Goal: Task Accomplishment & Management: Manage account settings

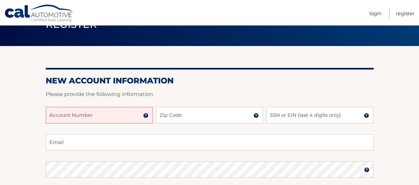
scroll to position [45, 0]
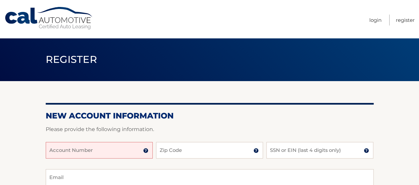
click at [103, 149] on input "Account Number" at bounding box center [99, 150] width 107 height 17
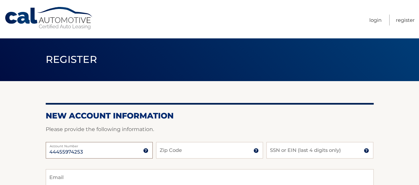
type input "44455974253"
click at [168, 149] on input "Zip Code" at bounding box center [209, 150] width 107 height 17
type input "10471"
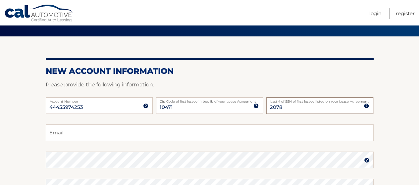
scroll to position [46, 0]
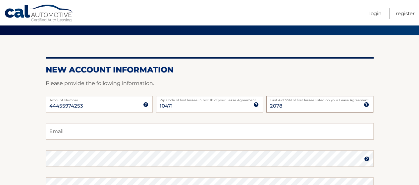
type input "2078"
click at [143, 134] on input "Email" at bounding box center [210, 131] width 328 height 17
type input "alliesherman727@gmail.com"
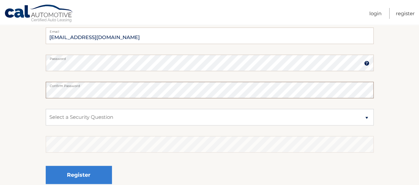
scroll to position [144, 0]
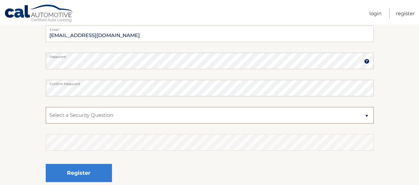
click at [128, 117] on select "Select a Security Question What was the name of your elementary school? What is…" at bounding box center [210, 115] width 328 height 17
select select "2"
click at [46, 107] on select "Select a Security Question What was the name of your elementary school? What is…" at bounding box center [210, 115] width 328 height 17
click at [136, 129] on fieldset "alliesherman727@gmail.com Email Password Password should be a minimum of 6 char…" at bounding box center [210, 111] width 328 height 171
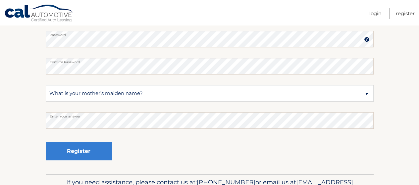
scroll to position [168, 0]
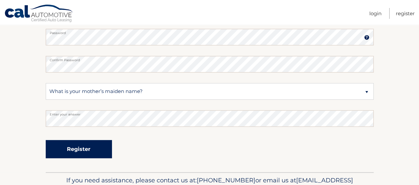
click at [88, 142] on button "Register" at bounding box center [79, 149] width 66 height 18
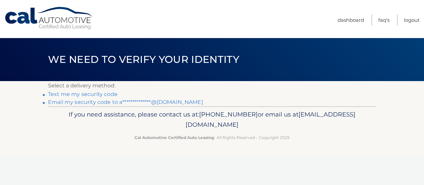
click at [97, 103] on link "**********" at bounding box center [125, 102] width 155 height 6
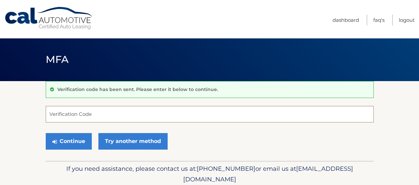
click at [208, 116] on input "Verification Code" at bounding box center [210, 114] width 328 height 17
paste input "529114"
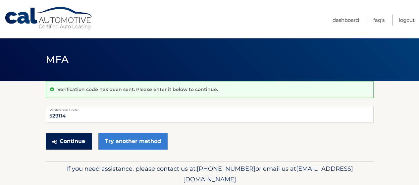
click at [78, 144] on button "Continue" at bounding box center [69, 141] width 46 height 17
type input "529114"
click at [78, 144] on button "Continue" at bounding box center [69, 141] width 46 height 17
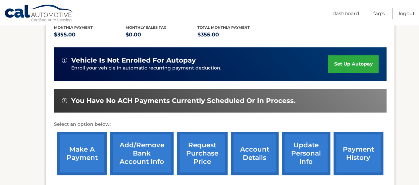
scroll to position [157, 0]
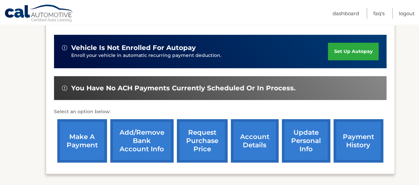
click at [308, 151] on link "update personal info" at bounding box center [306, 140] width 48 height 43
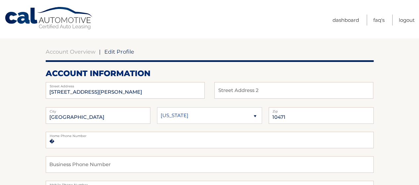
scroll to position [45, 0]
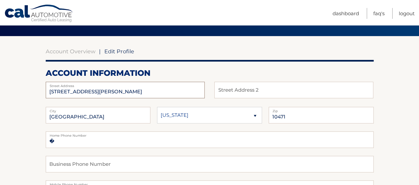
click at [161, 97] on input "[STREET_ADDRESS][PERSON_NAME]" at bounding box center [125, 90] width 159 height 17
type input "[STREET_ADDRESS][PERSON_NAME]"
type input "Apt 14C"
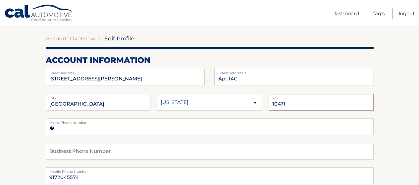
click at [284, 100] on input "10471" at bounding box center [321, 102] width 105 height 17
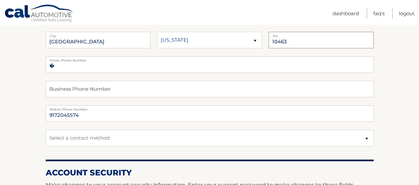
scroll to position [128, 0]
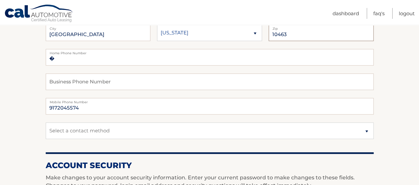
type input "10463"
click at [190, 139] on fieldset "� Home Phone Number Business Phone Number 9172045574 Mobile Phone Number Select…" at bounding box center [210, 98] width 328 height 98
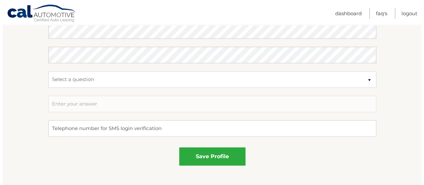
scroll to position [377, 0]
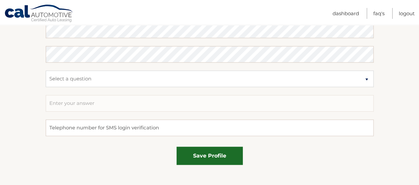
click at [211, 161] on button "save profile" at bounding box center [210, 156] width 66 height 18
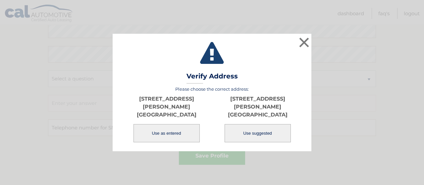
click at [191, 130] on button "Use as entered" at bounding box center [167, 133] width 66 height 18
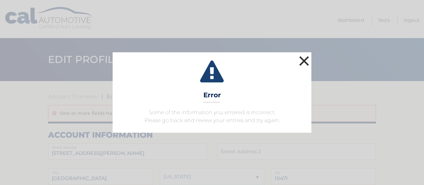
click at [305, 68] on button "×" at bounding box center [304, 60] width 13 height 13
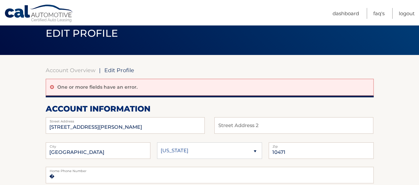
scroll to position [26, 0]
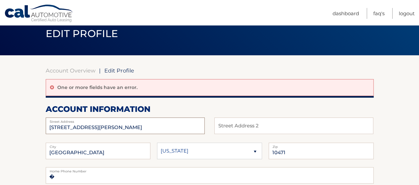
drag, startPoint x: 113, startPoint y: 126, endPoint x: 29, endPoint y: 126, distance: 83.5
type input "[STREET_ADDRESS][PERSON_NAME]"
type input "Apt 14c"
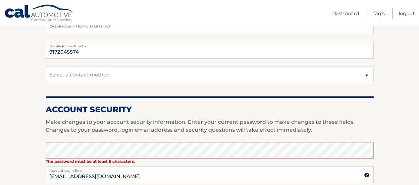
scroll to position [211, 0]
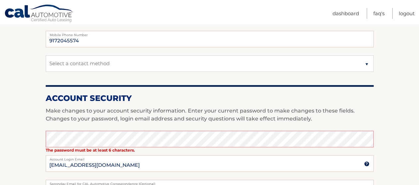
type input "10463"
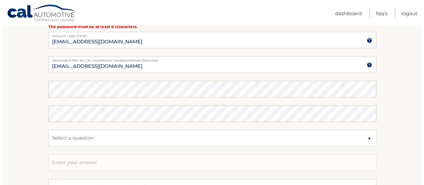
scroll to position [445, 0]
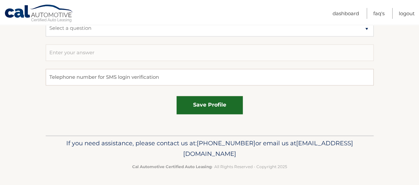
click at [229, 106] on button "save profile" at bounding box center [210, 105] width 66 height 18
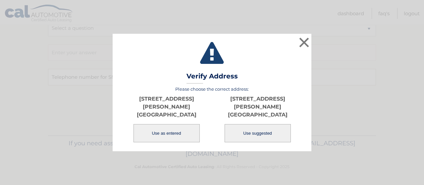
click at [179, 124] on button "Use as entered" at bounding box center [167, 133] width 66 height 18
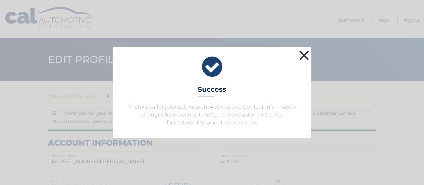
click at [304, 56] on button "×" at bounding box center [304, 55] width 13 height 13
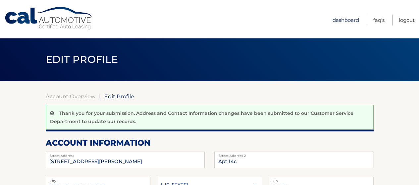
click at [344, 18] on link "Dashboard" at bounding box center [346, 20] width 27 height 11
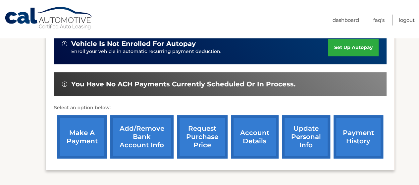
scroll to position [165, 0]
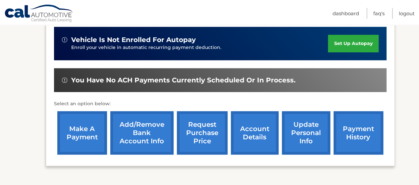
click at [151, 140] on link "Add/Remove bank account info" at bounding box center [141, 132] width 63 height 43
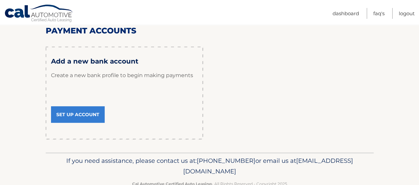
scroll to position [100, 0]
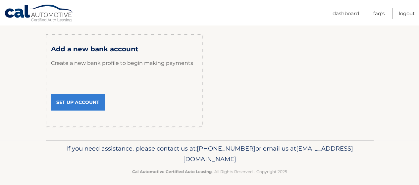
click at [90, 103] on link "Set Up Account" at bounding box center [78, 102] width 54 height 17
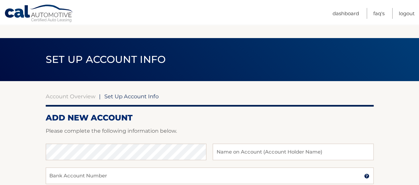
scroll to position [60, 0]
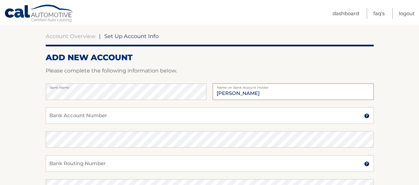
type input "[PERSON_NAME]"
click at [111, 121] on input "Bank Account Number" at bounding box center [210, 115] width 328 height 17
type input "4420630108"
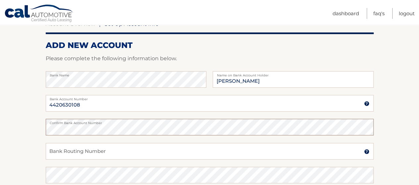
scroll to position [73, 0]
click at [80, 151] on input "Bank Routing Number" at bounding box center [210, 151] width 328 height 17
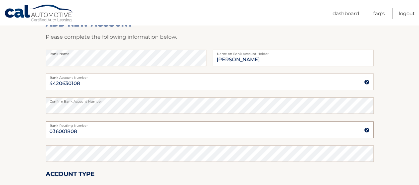
scroll to position [94, 0]
type input "036001808"
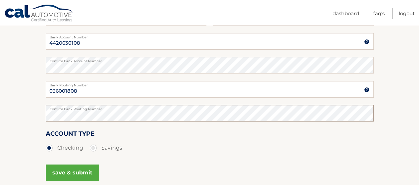
scroll to position [161, 0]
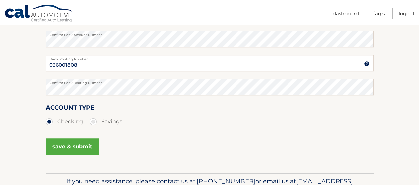
click at [65, 144] on button "save & submit" at bounding box center [72, 146] width 53 height 17
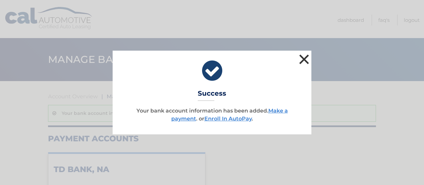
click at [300, 57] on button "×" at bounding box center [304, 59] width 13 height 13
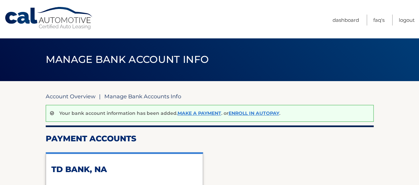
click at [75, 97] on link "Account Overview" at bounding box center [71, 96] width 50 height 7
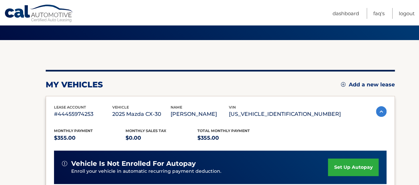
scroll to position [87, 0]
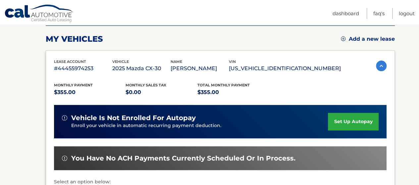
click at [351, 123] on link "set up autopay" at bounding box center [353, 122] width 50 height 18
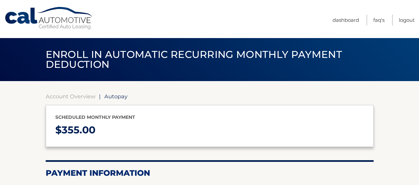
select select "ZTBiYTUyNzgtNDk4Mi00ZTFkLTgwMmItNDExN2QxODU5OGMx"
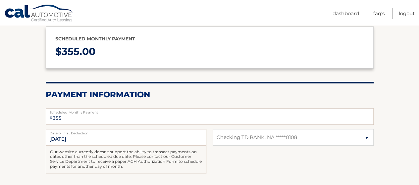
scroll to position [83, 0]
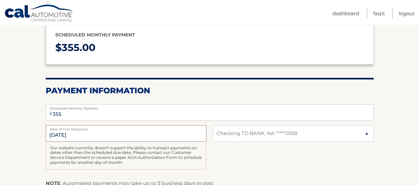
click at [71, 136] on input "[DATE]" at bounding box center [126, 133] width 161 height 17
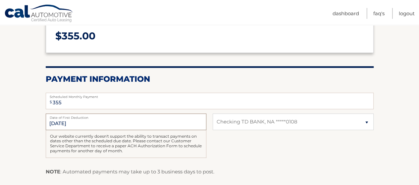
scroll to position [108, 0]
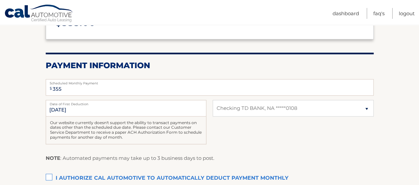
click at [57, 105] on label "Date of First Deduction" at bounding box center [126, 102] width 161 height 5
click at [57, 105] on input "[DATE]" at bounding box center [126, 108] width 161 height 17
click at [57, 114] on input "[DATE]" at bounding box center [126, 108] width 161 height 17
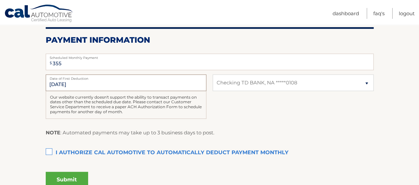
scroll to position [133, 0]
click at [63, 75] on label "Date of First Deduction" at bounding box center [126, 77] width 161 height 5
click at [63, 75] on input "[DATE]" at bounding box center [126, 83] width 161 height 17
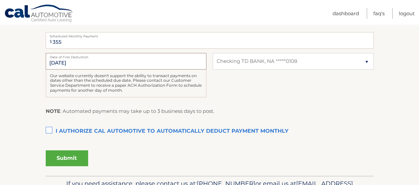
scroll to position [155, 0]
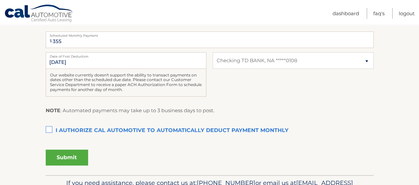
click at [49, 129] on label "I authorize cal automotive to automatically deduct payment monthly This checkbo…" at bounding box center [210, 130] width 328 height 13
click at [0, 0] on input "I authorize cal automotive to automatically deduct payment monthly This checkbo…" at bounding box center [0, 0] width 0 height 0
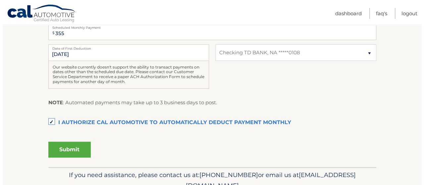
scroll to position [165, 0]
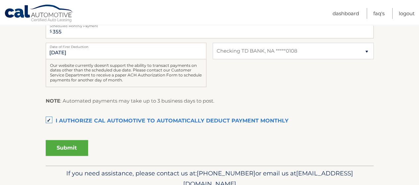
click at [62, 146] on button "Submit" at bounding box center [67, 148] width 42 height 16
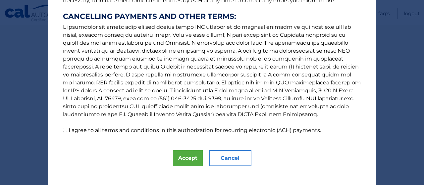
scroll to position [136, 0]
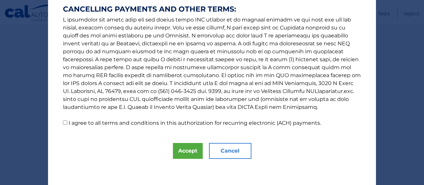
click at [97, 123] on label "I agree to all terms and conditions in this authorization for recurring electro…" at bounding box center [195, 123] width 252 height 6
click at [67, 123] on input "I agree to all terms and conditions in this authorization for recurring electro…" at bounding box center [65, 123] width 4 height 4
checkbox input "true"
click at [184, 156] on button "Accept" at bounding box center [188, 151] width 30 height 16
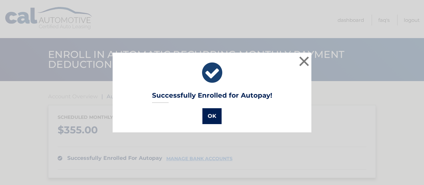
click at [212, 118] on button "OK" at bounding box center [211, 116] width 19 height 16
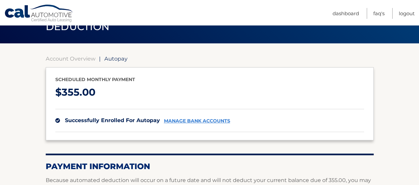
scroll to position [37, 0]
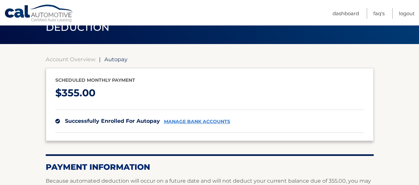
click at [195, 122] on link "manage bank accounts" at bounding box center [197, 122] width 66 height 6
